Goal: Task Accomplishment & Management: Use online tool/utility

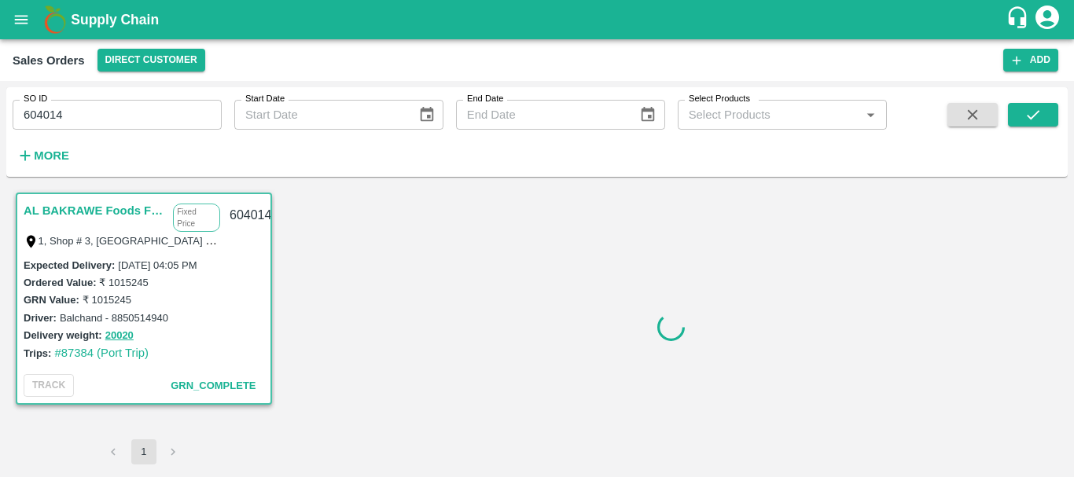
click at [39, 113] on input "604014" at bounding box center [117, 115] width 209 height 30
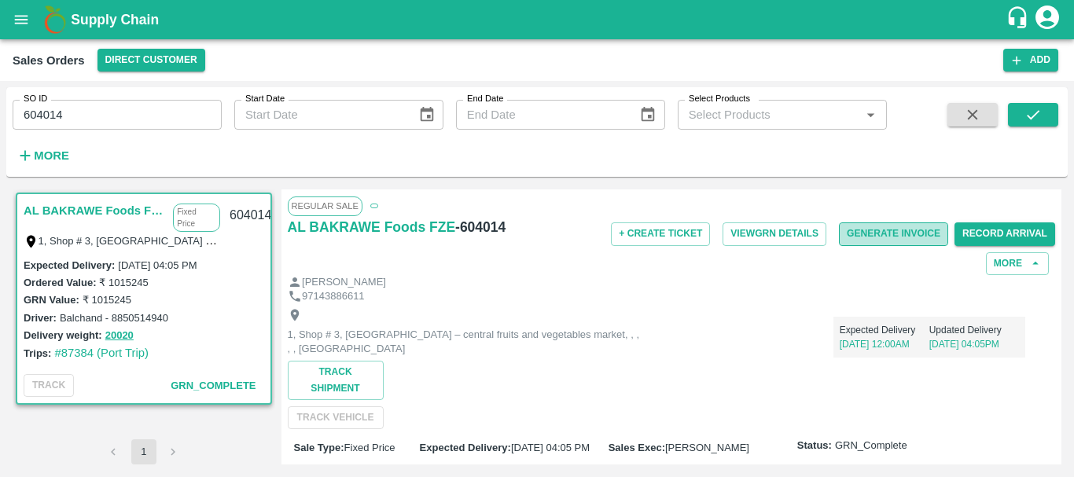
click at [903, 227] on button "Generate Invoice" at bounding box center [893, 234] width 109 height 23
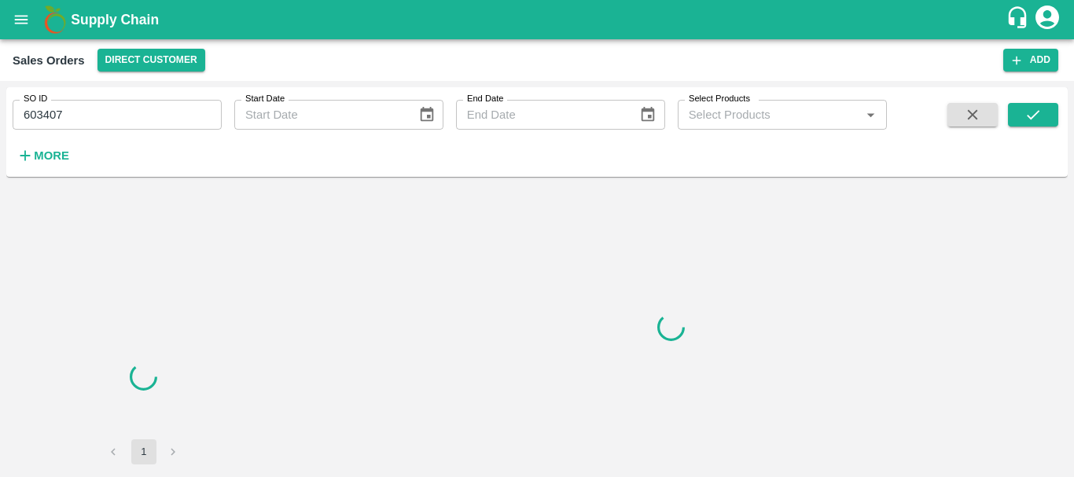
click at [506, 286] on div at bounding box center [672, 327] width 781 height 275
